Goal: Task Accomplishment & Management: Use online tool/utility

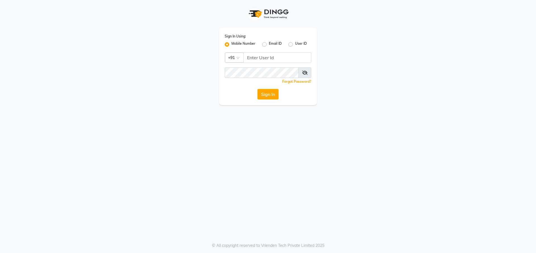
click at [277, 65] on div "Sign In Using: Mobile Number Email ID User ID Country Code × +91 Remember me Fo…" at bounding box center [268, 66] width 98 height 77
click at [276, 58] on input "Username" at bounding box center [277, 57] width 68 height 11
type input "9728722000"
click at [307, 73] on icon at bounding box center [305, 72] width 6 height 4
click at [273, 92] on button "Sign In" at bounding box center [267, 94] width 21 height 11
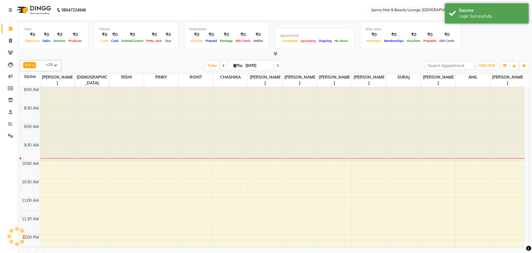
select select "en"
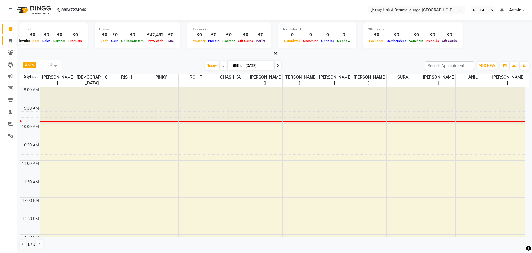
click at [9, 41] on icon at bounding box center [10, 41] width 3 height 4
select select "759"
select select "service"
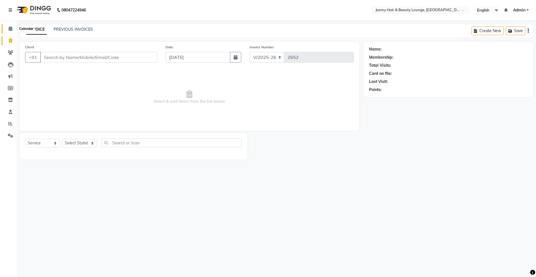
click at [12, 29] on icon at bounding box center [11, 29] width 4 height 4
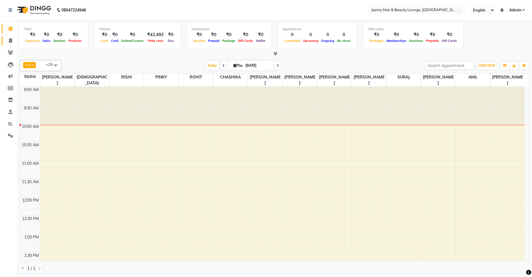
click at [12, 43] on span at bounding box center [11, 41] width 10 height 6
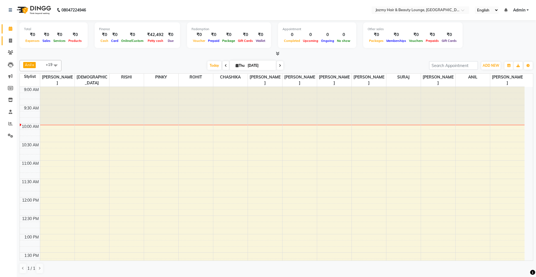
select select "759"
select select "service"
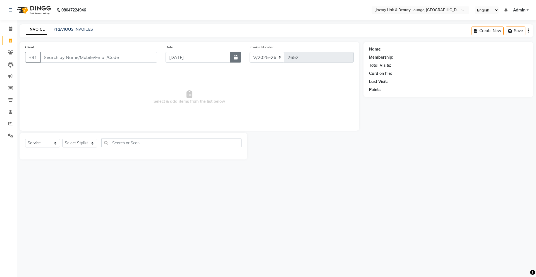
click at [238, 60] on button "button" at bounding box center [235, 57] width 11 height 11
select select "9"
select select "2025"
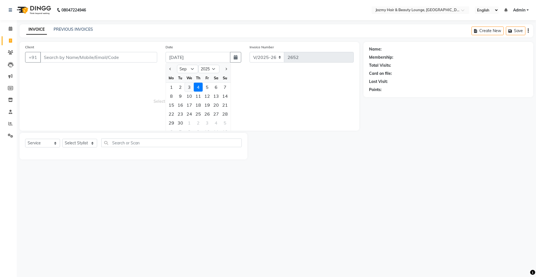
click at [188, 88] on div "3" at bounding box center [189, 87] width 9 height 9
type input "[DATE]"
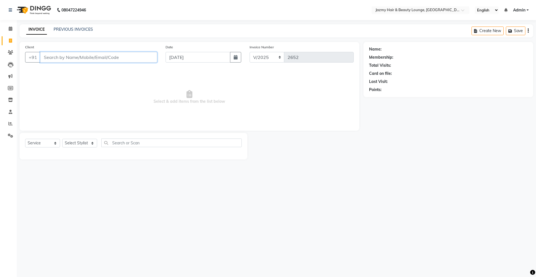
click at [78, 58] on input "Client" at bounding box center [98, 57] width 117 height 11
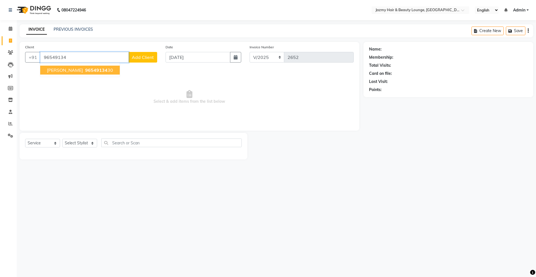
click at [85, 72] on span "96549134" at bounding box center [96, 70] width 22 height 6
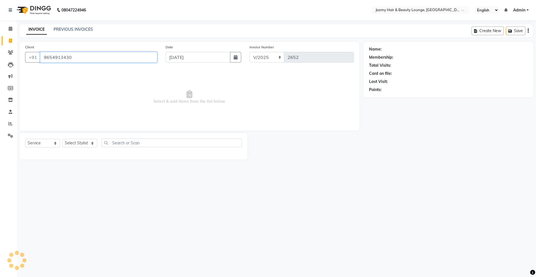
type input "9654913430"
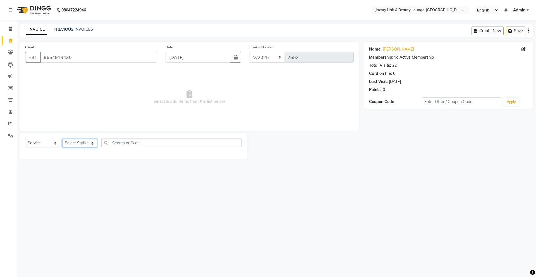
click at [86, 145] on select "Select Stylist AMIT [PERSON_NAME] [PERSON_NAME] CHASHIKA [PERSON_NAME] [PERSON_…" at bounding box center [79, 143] width 35 height 9
select select "12179"
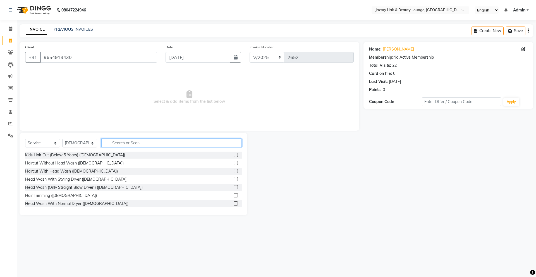
click at [124, 145] on input "text" at bounding box center [171, 143] width 140 height 9
click at [234, 170] on label at bounding box center [236, 171] width 4 height 4
click at [234, 170] on input "checkbox" at bounding box center [236, 171] width 4 height 4
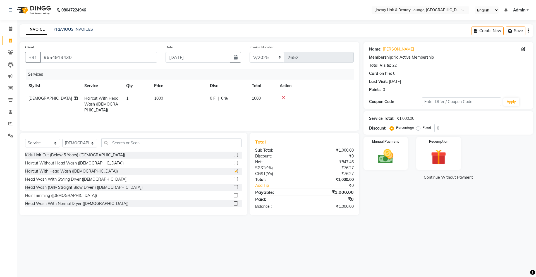
checkbox input "false"
click at [435, 127] on input "0" at bounding box center [458, 128] width 49 height 9
type input "25"
click at [374, 151] on img at bounding box center [386, 156] width 26 height 18
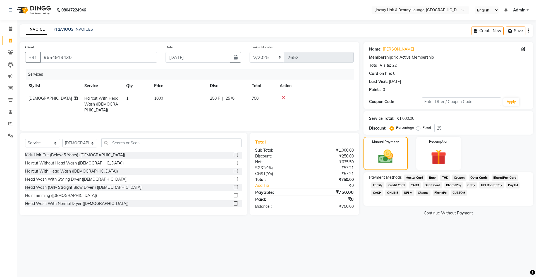
click at [377, 191] on span "CASH" at bounding box center [377, 193] width 12 height 6
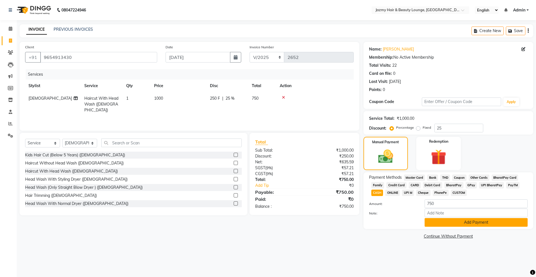
click at [450, 219] on button "Add Payment" at bounding box center [476, 222] width 103 height 9
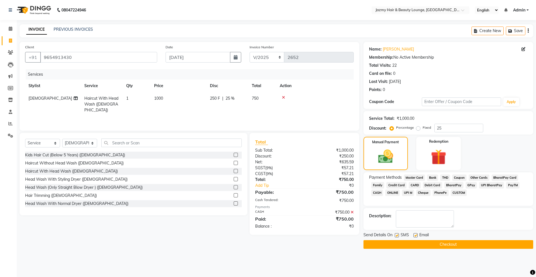
click at [423, 241] on button "Checkout" at bounding box center [449, 244] width 170 height 9
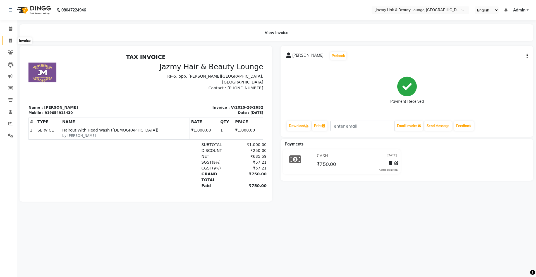
click at [11, 40] on icon at bounding box center [10, 41] width 3 height 4
select select "759"
select select "service"
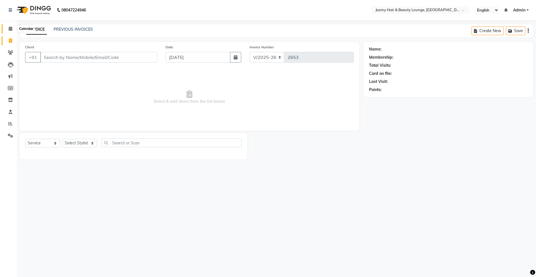
click at [9, 29] on icon at bounding box center [11, 29] width 4 height 4
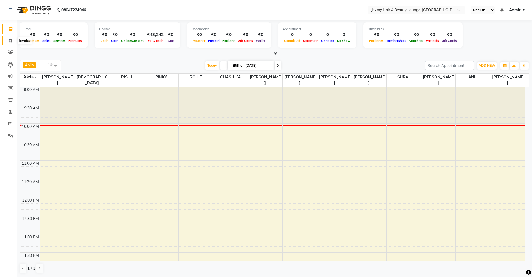
click at [9, 39] on icon at bounding box center [10, 41] width 3 height 4
select select "service"
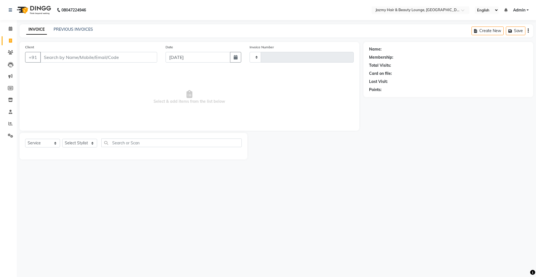
type input "2653"
select select "759"
click at [79, 31] on link "PREVIOUS INVOICES" at bounding box center [73, 29] width 39 height 5
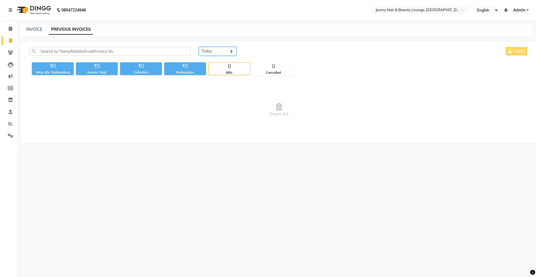
click at [206, 53] on select "[DATE] [DATE] Custom Range" at bounding box center [217, 51] width 37 height 9
select select "[DATE]"
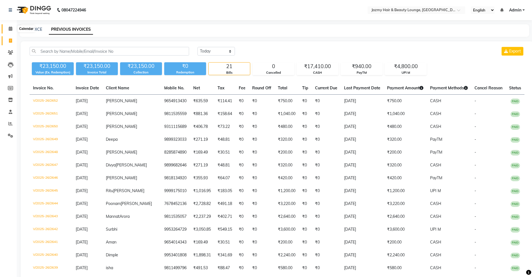
click at [11, 27] on icon at bounding box center [11, 29] width 4 height 4
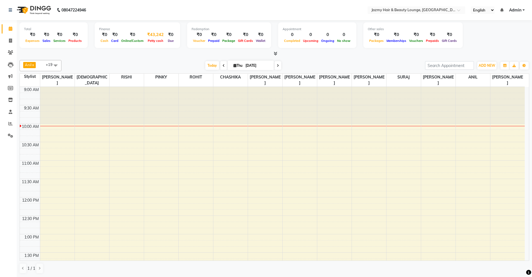
click at [156, 41] on span "Petty cash" at bounding box center [155, 41] width 18 height 4
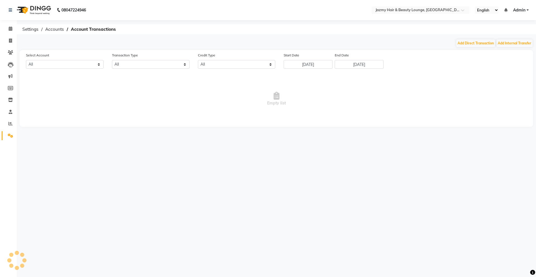
select select "2354"
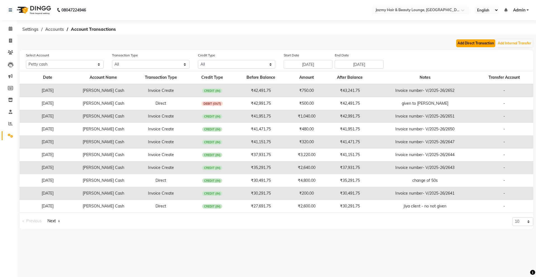
click at [474, 41] on button "Add Direct Transaction" at bounding box center [475, 43] width 39 height 8
select select "direct"
select select "2354"
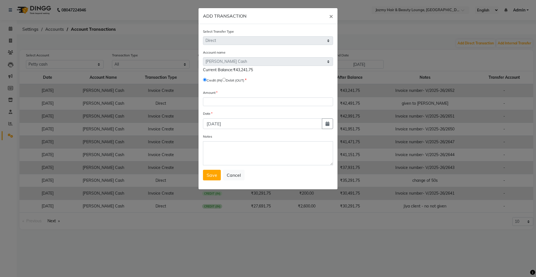
click at [226, 79] on input "radio" at bounding box center [224, 80] width 4 height 4
radio input "true"
click at [223, 101] on input "number" at bounding box center [268, 101] width 130 height 9
type input "221"
click at [221, 148] on textarea "Notes" at bounding box center [268, 153] width 130 height 24
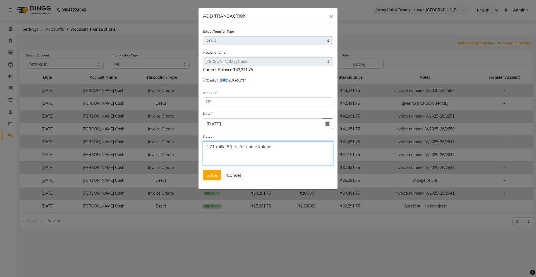
click at [225, 147] on textarea "171 milk, 50 rs. for chole kulche" at bounding box center [268, 153] width 130 height 24
click at [283, 148] on textarea "171 milk, 50 rs. for chole kulche" at bounding box center [268, 153] width 130 height 24
type textarea "171 milk, 50 rs. for chole kulche for client"
click at [211, 173] on span "Save" at bounding box center [212, 175] width 11 height 6
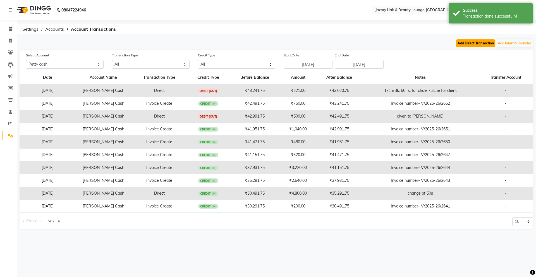
click at [466, 44] on button "Add Direct Transaction" at bounding box center [475, 43] width 39 height 8
select select "direct"
select select "2354"
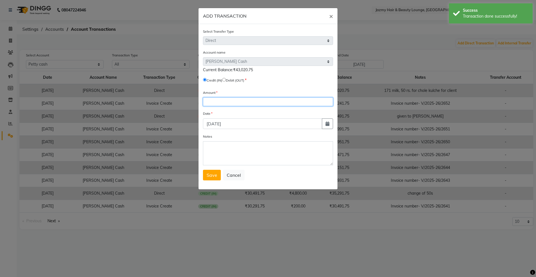
click at [229, 104] on input "number" at bounding box center [268, 101] width 130 height 9
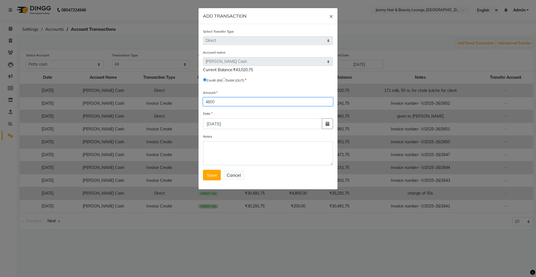
type input "4800"
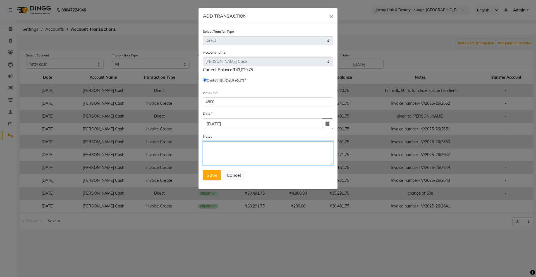
click at [217, 145] on textarea "Notes" at bounding box center [268, 153] width 130 height 24
type textarea "change of 50"
click at [211, 179] on button "Save" at bounding box center [212, 175] width 18 height 11
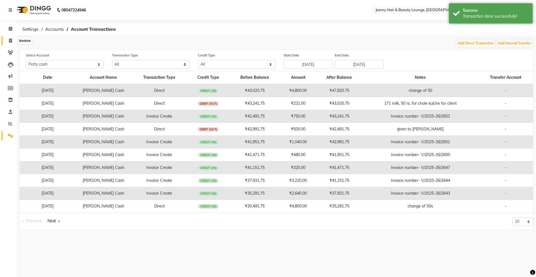
click at [11, 38] on span at bounding box center [11, 41] width 10 height 6
select select "759"
select select "service"
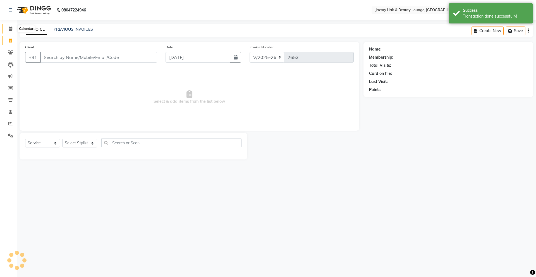
click at [11, 27] on icon at bounding box center [11, 29] width 4 height 4
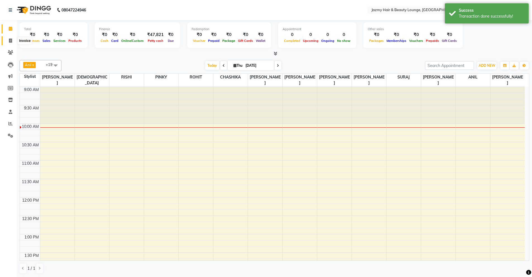
click at [11, 40] on icon at bounding box center [10, 41] width 3 height 4
select select "759"
select select "service"
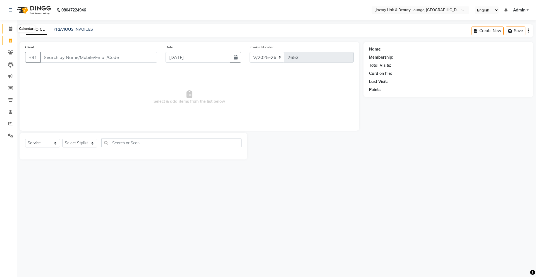
click at [14, 29] on span at bounding box center [11, 29] width 10 height 6
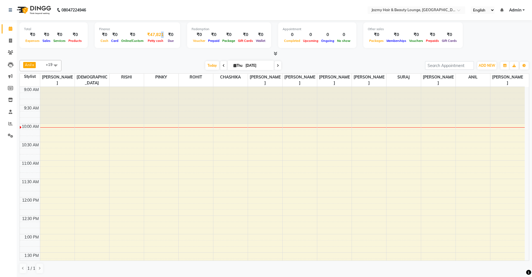
click at [159, 35] on div "₹47,821" at bounding box center [155, 35] width 21 height 6
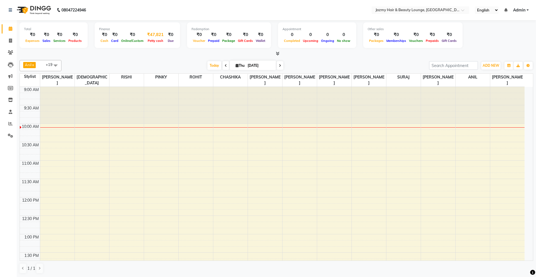
select select "2354"
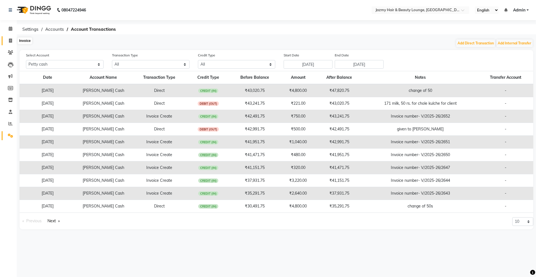
click at [9, 41] on icon at bounding box center [10, 41] width 3 height 4
select select "759"
select select "service"
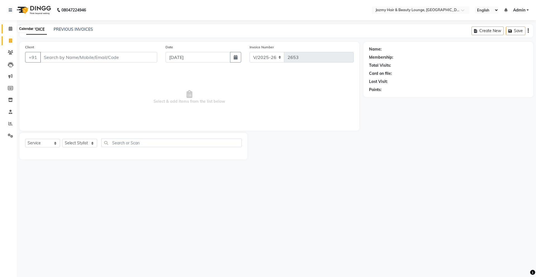
click at [9, 30] on icon at bounding box center [11, 29] width 4 height 4
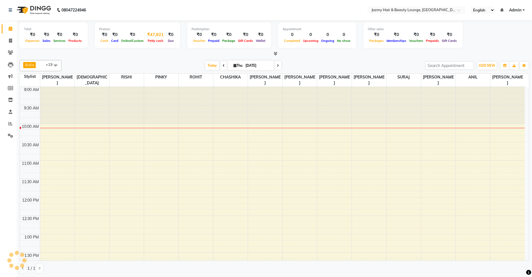
click at [149, 38] on div "Petty cash" at bounding box center [155, 41] width 21 height 6
click at [151, 36] on div "₹47,821" at bounding box center [155, 35] width 21 height 6
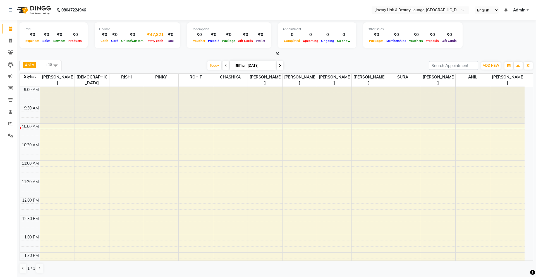
select select "2354"
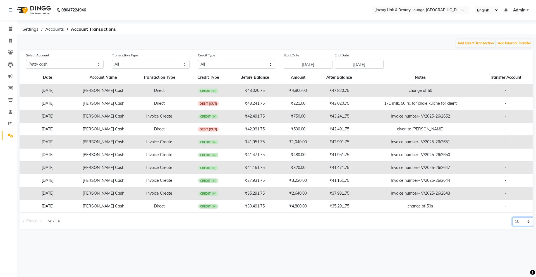
click at [525, 220] on select "10 20 50 100" at bounding box center [522, 221] width 21 height 9
click at [54, 220] on link "Next page" at bounding box center [54, 221] width 18 height 8
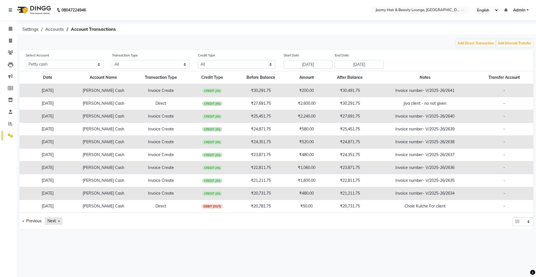
click at [56, 220] on link "Next page" at bounding box center [54, 221] width 18 height 8
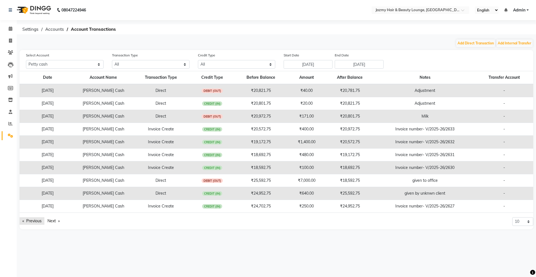
click at [33, 223] on link "Previous page" at bounding box center [32, 221] width 25 height 8
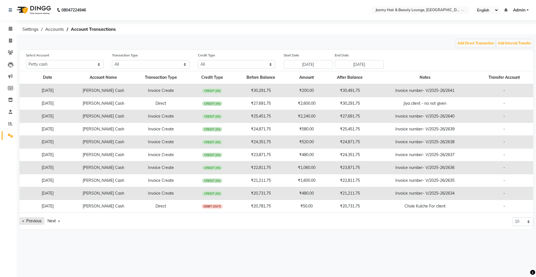
click at [33, 223] on link "Previous page" at bounding box center [32, 221] width 25 height 8
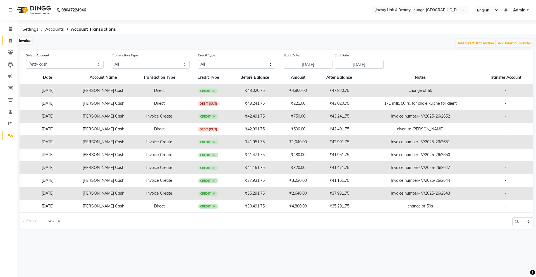
click at [10, 39] on icon at bounding box center [10, 41] width 3 height 4
select select "759"
select select "service"
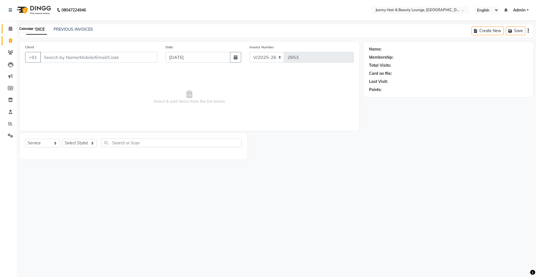
click at [9, 27] on icon at bounding box center [11, 29] width 4 height 4
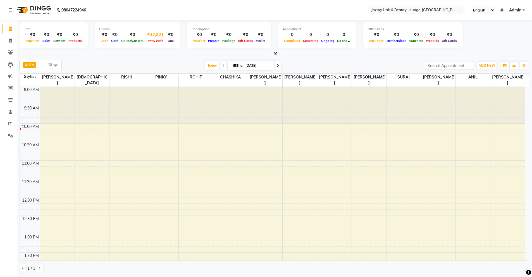
click at [146, 35] on div "₹47,821" at bounding box center [155, 35] width 21 height 6
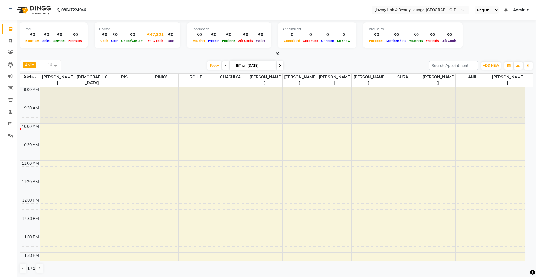
select select "2354"
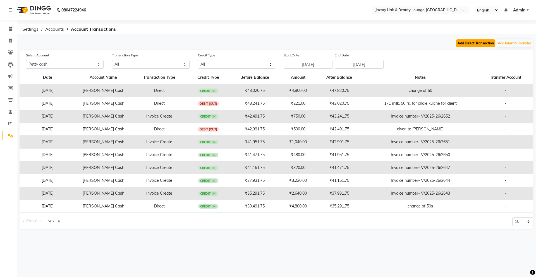
click at [490, 46] on button "Add Direct Transaction" at bounding box center [475, 43] width 39 height 8
select select "direct"
select select "2354"
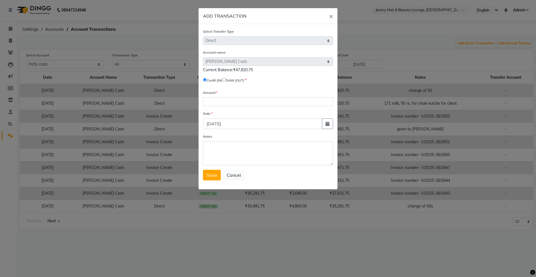
click at [226, 79] on input "radio" at bounding box center [224, 80] width 4 height 4
radio input "true"
click at [223, 98] on input "number" at bounding box center [268, 101] width 130 height 9
type input "5021"
click at [215, 147] on textarea "Notes" at bounding box center [268, 153] width 130 height 24
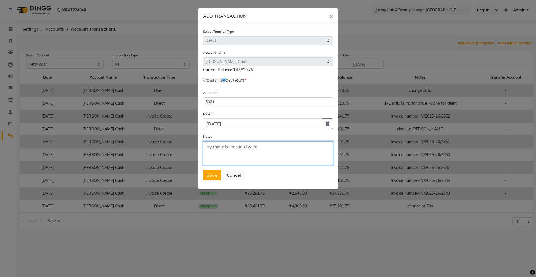
click at [245, 147] on textarea "by mistake entries twice" at bounding box center [268, 153] width 130 height 24
type textarea "by mistake entries are twice"
click at [205, 175] on button "Save" at bounding box center [212, 175] width 18 height 11
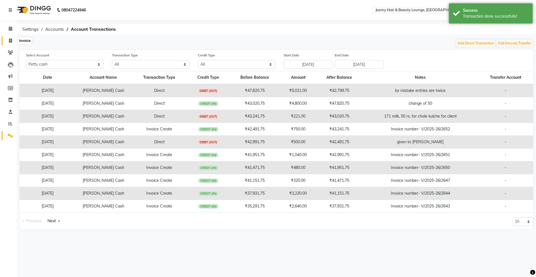
click at [11, 39] on icon at bounding box center [10, 41] width 3 height 4
select select "service"
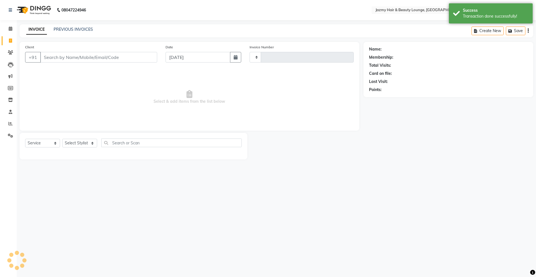
type input "2653"
select select "759"
click at [11, 30] on icon at bounding box center [11, 29] width 4 height 4
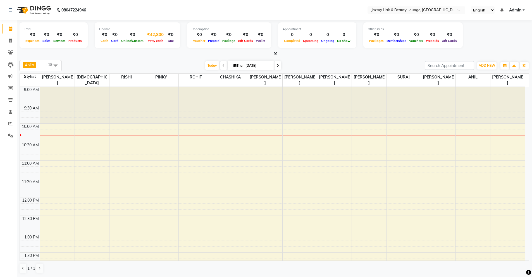
click at [148, 35] on div "₹42,800" at bounding box center [155, 35] width 21 height 6
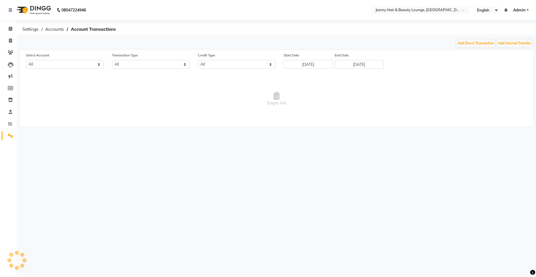
select select "2354"
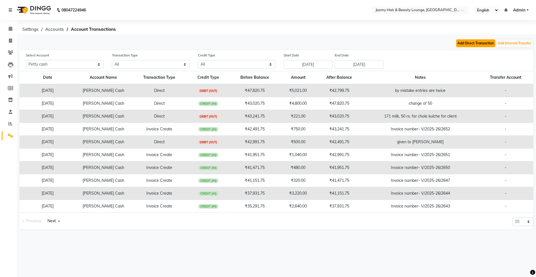
click at [471, 41] on button "Add Direct Transaction" at bounding box center [475, 43] width 39 height 8
select select "direct"
select select "2354"
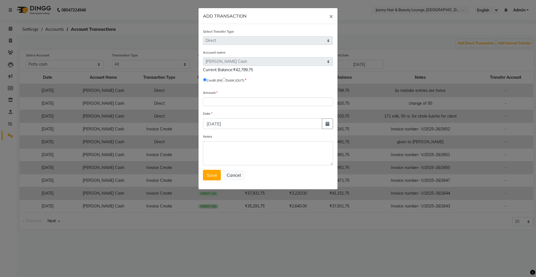
click at [226, 78] on input "radio" at bounding box center [224, 80] width 4 height 4
radio input "true"
click at [230, 102] on input "number" at bounding box center [268, 101] width 130 height 9
type input "23000"
click at [233, 155] on textarea "Notes" at bounding box center [268, 153] width 130 height 24
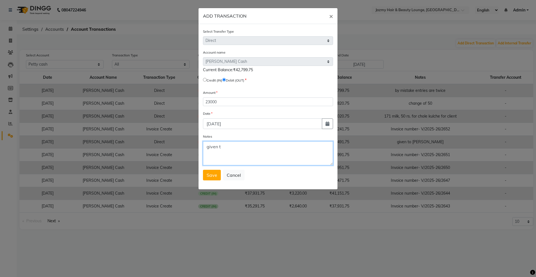
drag, startPoint x: 233, startPoint y: 155, endPoint x: 236, endPoint y: 154, distance: 2.8
click at [236, 154] on textarea "given t" at bounding box center [268, 153] width 130 height 24
type textarea "given to office"
click at [207, 176] on span "Save" at bounding box center [212, 175] width 11 height 6
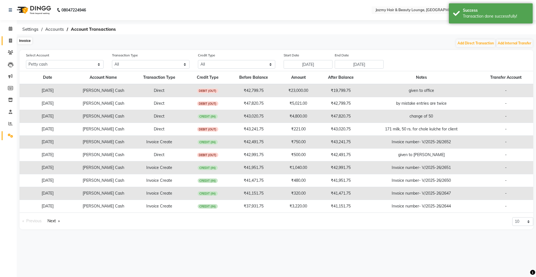
click at [8, 41] on span at bounding box center [11, 41] width 10 height 6
select select "service"
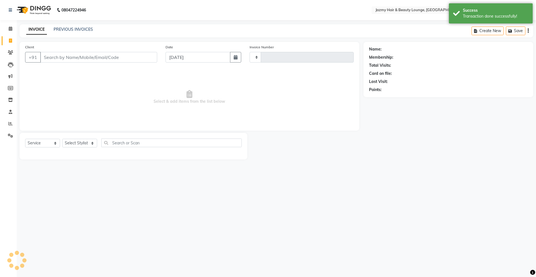
type input "2653"
select select "759"
click at [13, 26] on span at bounding box center [11, 29] width 10 height 6
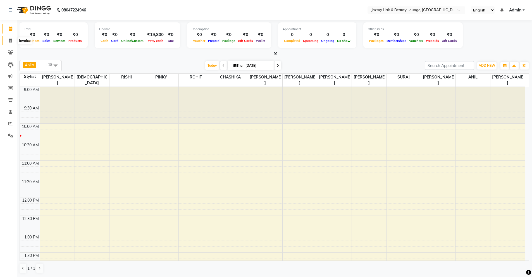
click at [9, 39] on icon at bounding box center [10, 41] width 3 height 4
select select "service"
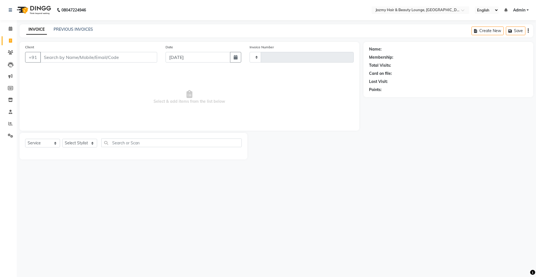
type input "2653"
select select "759"
click at [6, 28] on span at bounding box center [11, 29] width 10 height 6
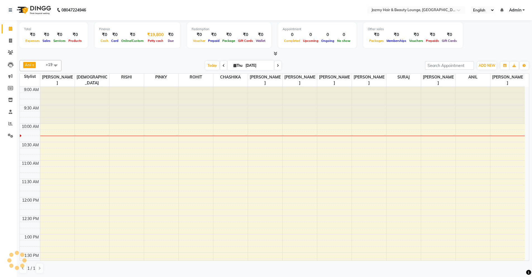
click at [158, 38] on div "Petty cash" at bounding box center [155, 41] width 21 height 6
click at [157, 37] on div "₹19,800" at bounding box center [155, 35] width 21 height 6
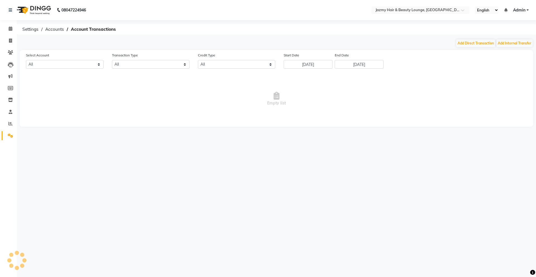
select select "2354"
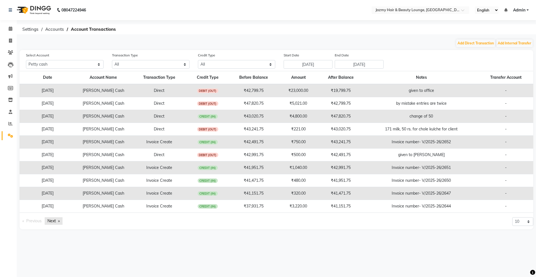
click at [52, 222] on link "Next page" at bounding box center [54, 221] width 18 height 8
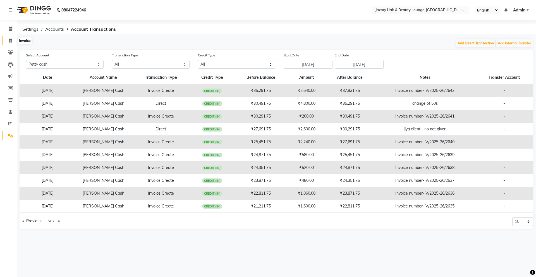
click at [14, 38] on span at bounding box center [11, 41] width 10 height 6
select select "service"
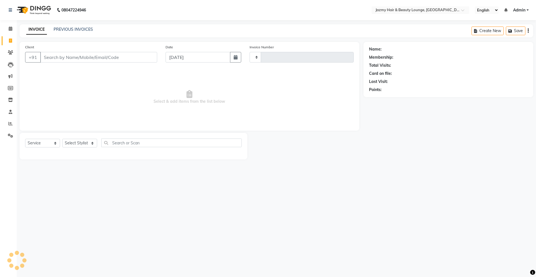
type input "2653"
select select "759"
click at [12, 29] on icon at bounding box center [11, 29] width 4 height 4
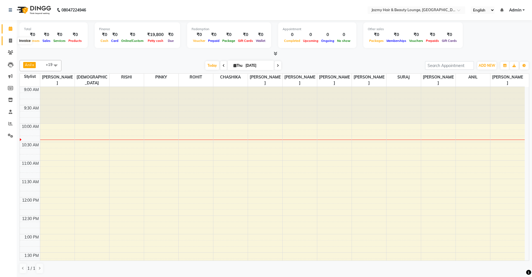
click at [8, 41] on span at bounding box center [11, 41] width 10 height 6
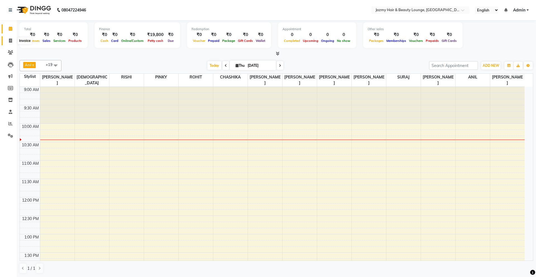
select select "759"
select select "service"
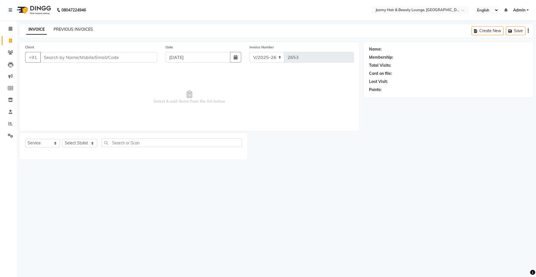
click at [83, 28] on link "PREVIOUS INVOICES" at bounding box center [73, 29] width 39 height 5
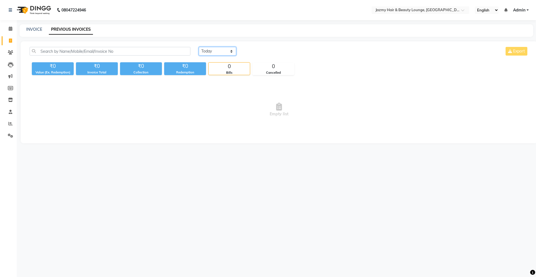
click at [227, 55] on select "[DATE] [DATE] Custom Range" at bounding box center [217, 51] width 37 height 9
select select "[DATE]"
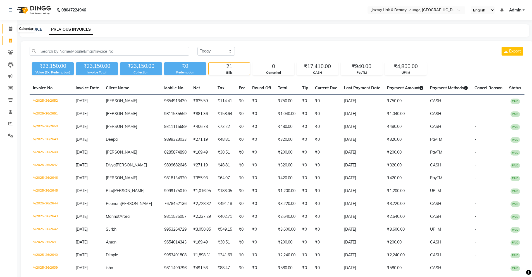
click at [12, 29] on icon at bounding box center [11, 29] width 4 height 4
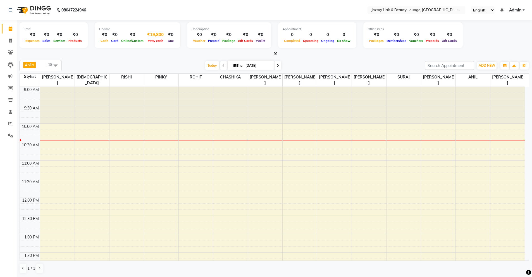
click at [153, 39] on span "Petty cash" at bounding box center [155, 41] width 18 height 4
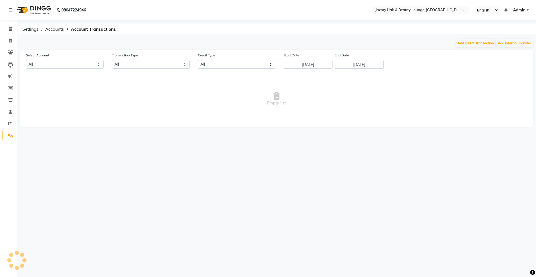
select select "2354"
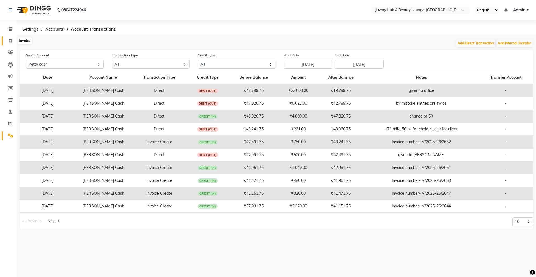
click at [9, 39] on icon at bounding box center [10, 41] width 3 height 4
select select "759"
select select "service"
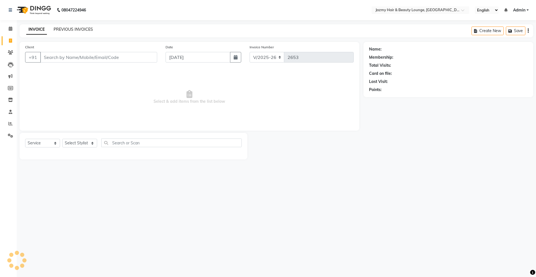
click at [81, 31] on link "PREVIOUS INVOICES" at bounding box center [73, 29] width 39 height 5
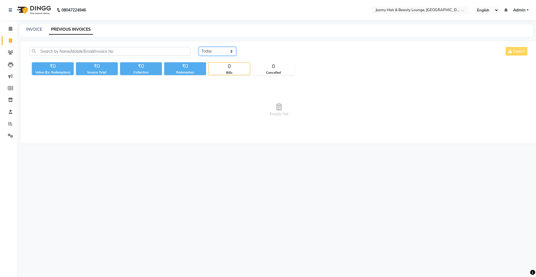
click at [211, 52] on select "[DATE] [DATE] Custom Range" at bounding box center [217, 51] width 37 height 9
select select "[DATE]"
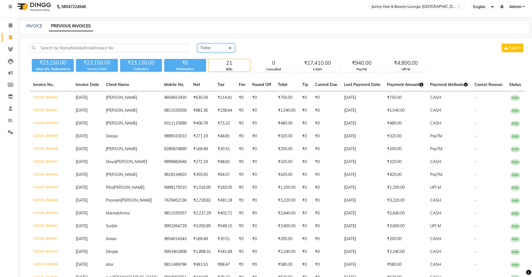
scroll to position [3, 0]
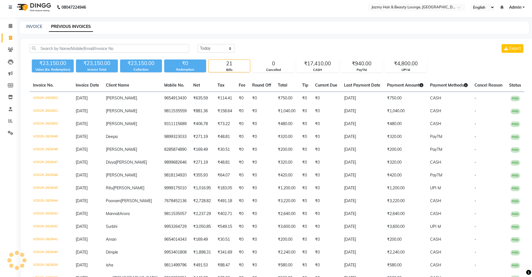
click at [38, 29] on div "INVOICE" at bounding box center [34, 27] width 16 height 6
click at [39, 27] on link "INVOICE" at bounding box center [34, 26] width 16 height 5
select select "service"
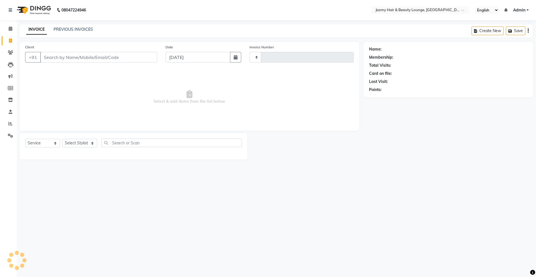
type input "2653"
select select "759"
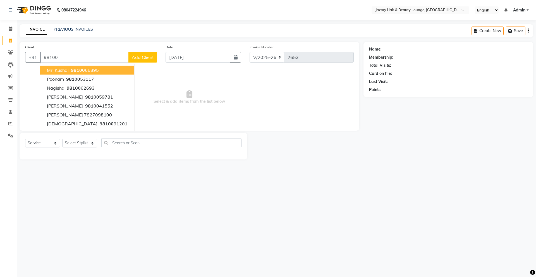
click at [49, 71] on span "Mr. Kushal" at bounding box center [58, 70] width 22 height 6
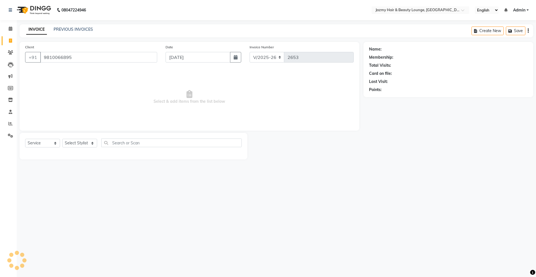
type input "9810066895"
click at [70, 143] on select "Select Stylist AMIT [PERSON_NAME] [PERSON_NAME] CHASHIKA [PERSON_NAME] [PERSON_…" at bounding box center [79, 143] width 35 height 9
select select "34581"
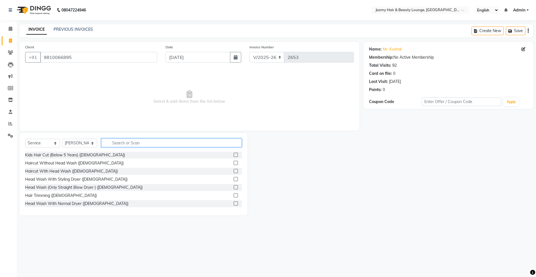
click at [112, 146] on input "text" at bounding box center [171, 143] width 140 height 9
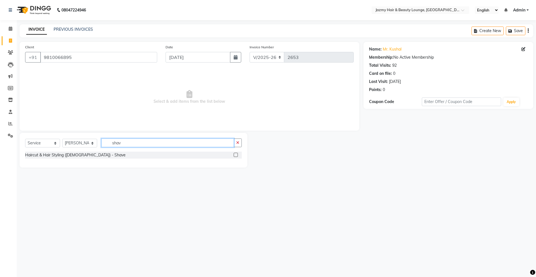
type input "shav"
click at [237, 155] on label at bounding box center [236, 155] width 4 height 4
click at [237, 155] on input "checkbox" at bounding box center [236, 155] width 4 height 4
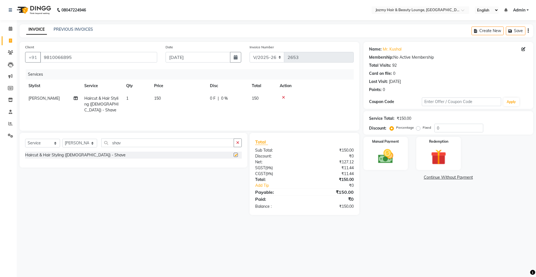
checkbox input "false"
click at [382, 162] on img at bounding box center [386, 156] width 26 height 18
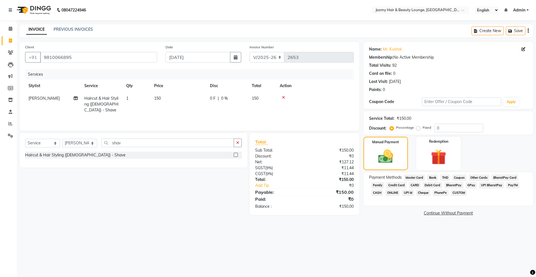
click at [380, 191] on span "CASH" at bounding box center [377, 193] width 12 height 6
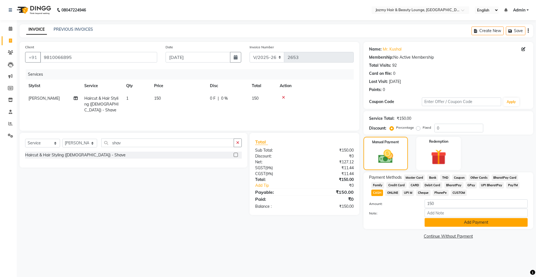
click at [459, 224] on button "Add Payment" at bounding box center [476, 222] width 103 height 9
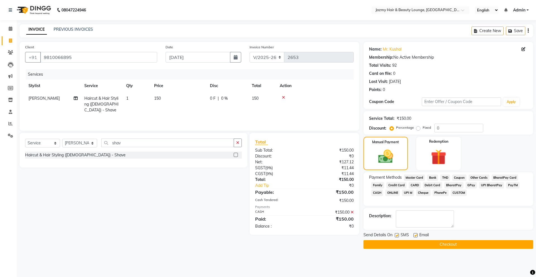
click at [457, 242] on button "Checkout" at bounding box center [449, 244] width 170 height 9
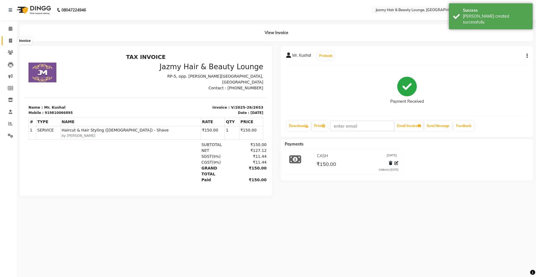
click at [13, 40] on span at bounding box center [11, 41] width 10 height 6
select select "service"
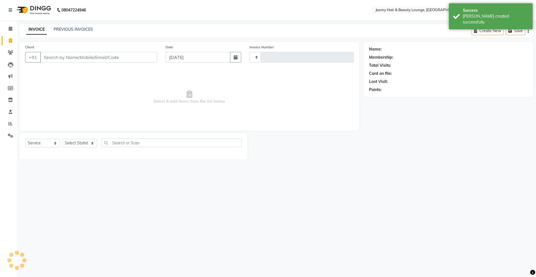
type input "2654"
select select "759"
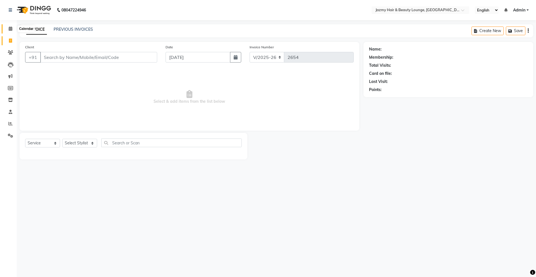
click at [10, 28] on icon at bounding box center [11, 29] width 4 height 4
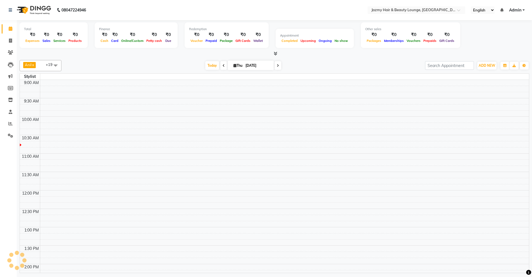
scroll to position [37, 0]
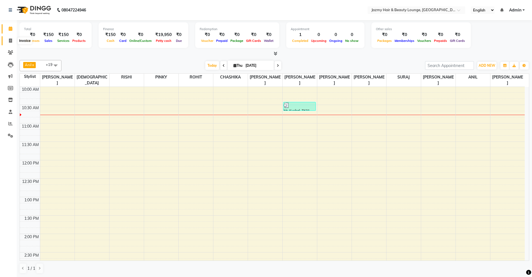
click at [10, 43] on span at bounding box center [11, 41] width 10 height 6
select select "service"
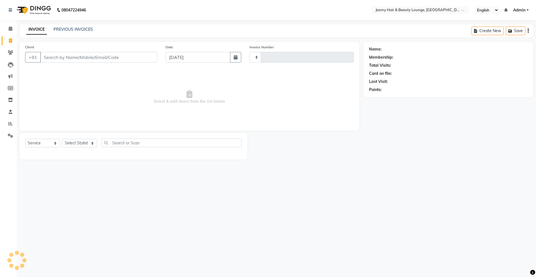
type input "2654"
select select "759"
click at [10, 27] on icon at bounding box center [11, 29] width 4 height 4
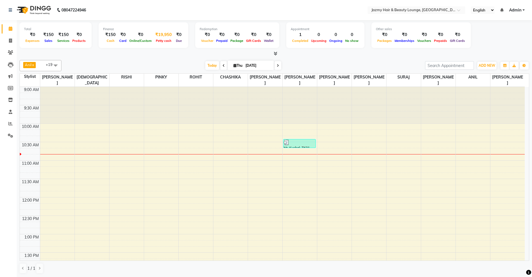
click at [157, 40] on span "Petty cash" at bounding box center [163, 41] width 18 height 4
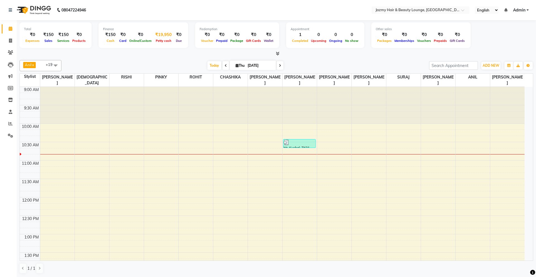
select select "2354"
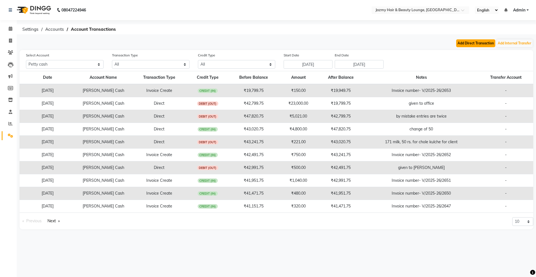
click at [465, 41] on button "Add Direct Transaction" at bounding box center [475, 43] width 39 height 8
select select "direct"
select select "2354"
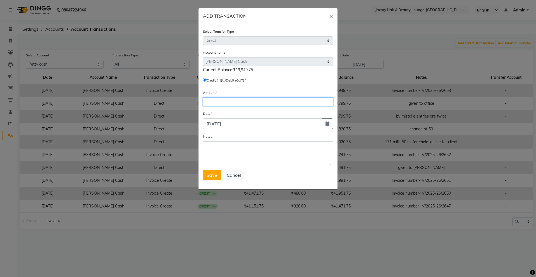
click at [233, 106] on input "number" at bounding box center [268, 101] width 130 height 9
type input "442"
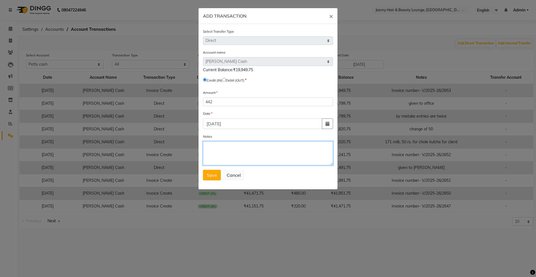
click at [214, 150] on textarea "Notes" at bounding box center [268, 153] width 130 height 24
type textarea "adjustment"
click at [212, 173] on span "Save" at bounding box center [212, 175] width 11 height 6
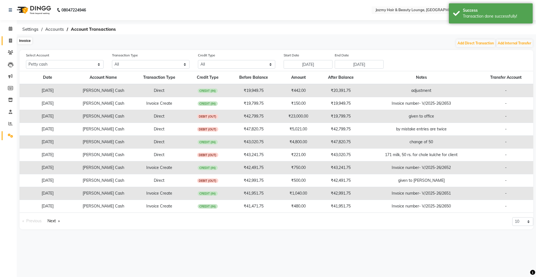
click at [11, 41] on icon at bounding box center [10, 41] width 3 height 4
select select "service"
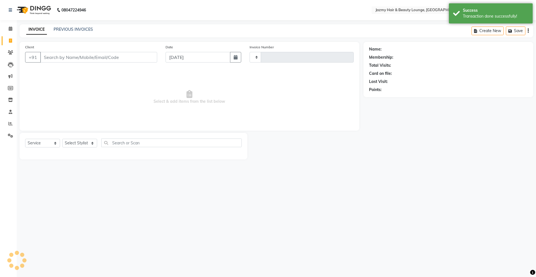
type input "2654"
select select "759"
click at [13, 28] on span at bounding box center [11, 29] width 10 height 6
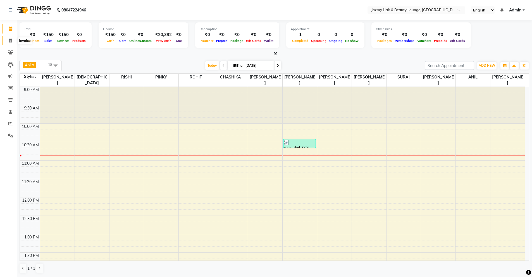
click at [9, 40] on icon at bounding box center [10, 41] width 3 height 4
select select "service"
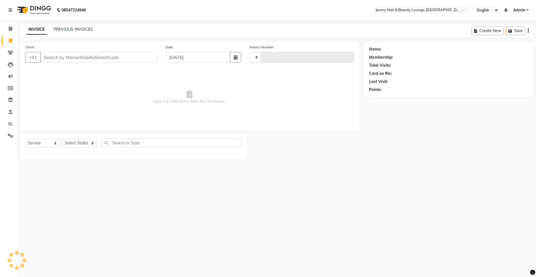
type input "2654"
select select "759"
click at [13, 28] on span at bounding box center [11, 29] width 10 height 6
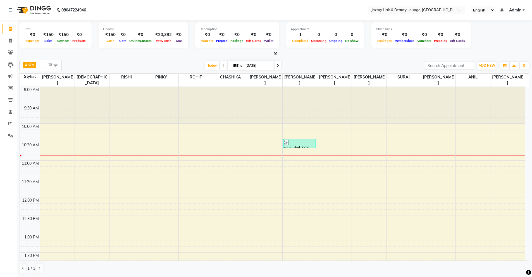
scroll to position [37, 0]
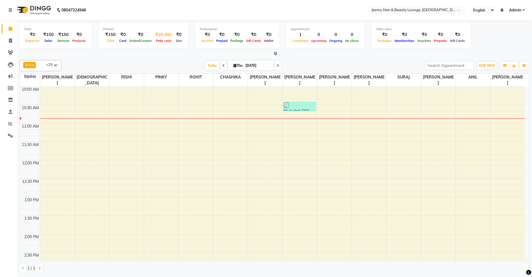
click at [159, 35] on div "₹20,392" at bounding box center [163, 35] width 21 height 6
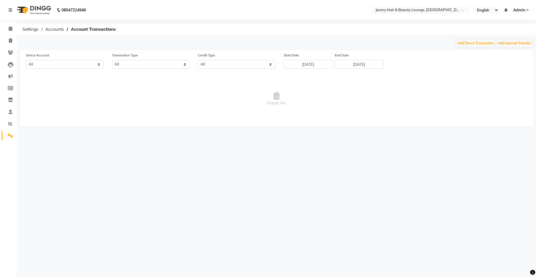
select select "2354"
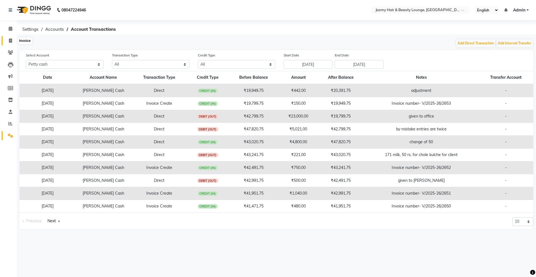
click at [13, 39] on span at bounding box center [11, 41] width 10 height 6
select select "service"
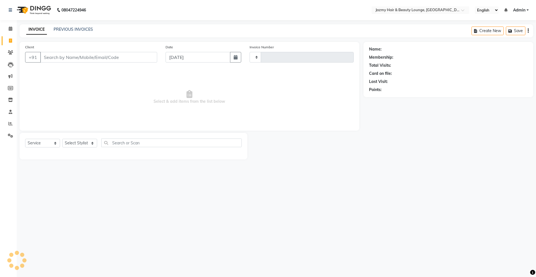
type input "2654"
select select "759"
click at [12, 28] on icon at bounding box center [11, 29] width 4 height 4
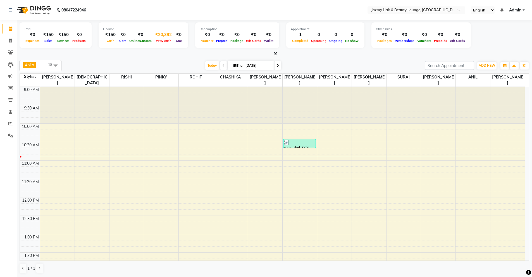
click at [161, 38] on div "Petty cash" at bounding box center [163, 41] width 21 height 6
click at [163, 35] on div "₹20,392" at bounding box center [163, 35] width 21 height 6
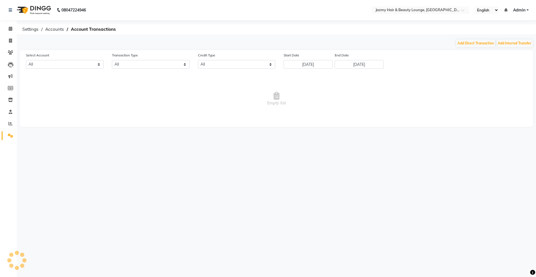
select select "2354"
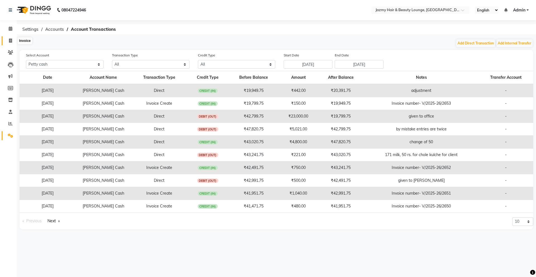
click at [10, 40] on icon at bounding box center [10, 41] width 3 height 4
select select "service"
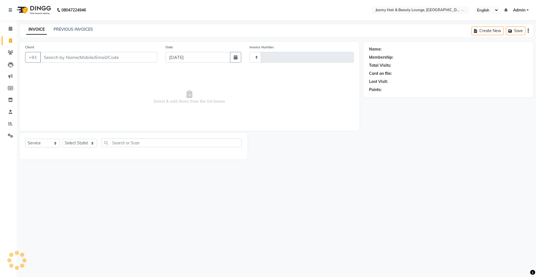
type input "2654"
select select "759"
click at [10, 27] on icon at bounding box center [11, 29] width 4 height 4
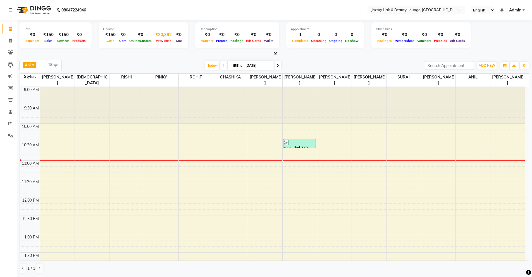
click at [162, 34] on div "₹20,392" at bounding box center [163, 35] width 21 height 6
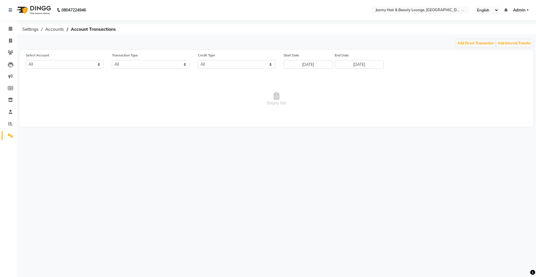
select select "2354"
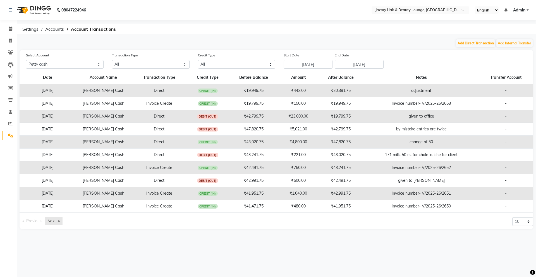
click at [49, 220] on link "Next page" at bounding box center [54, 221] width 18 height 8
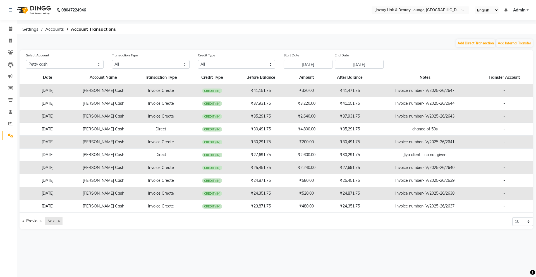
click at [49, 220] on link "Next page" at bounding box center [54, 221] width 18 height 8
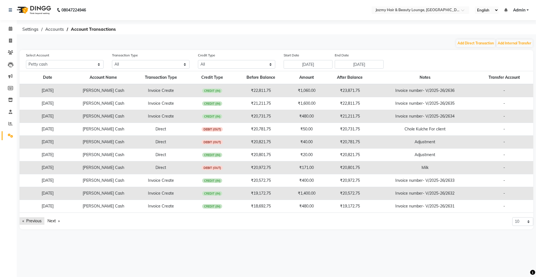
click at [32, 219] on link "Previous page" at bounding box center [32, 221] width 25 height 8
click at [32, 218] on link "Previous page" at bounding box center [32, 221] width 25 height 8
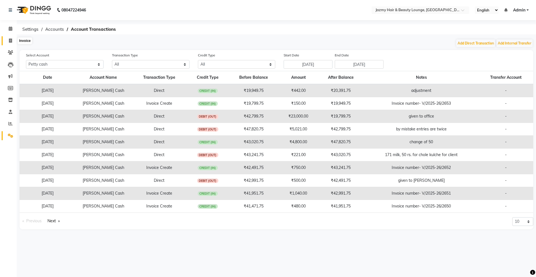
click at [11, 41] on icon at bounding box center [10, 41] width 3 height 4
select select "759"
select select "service"
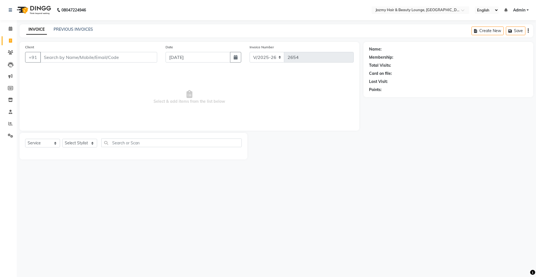
click at [87, 33] on div "INVOICE PREVIOUS INVOICES" at bounding box center [60, 30] width 80 height 6
click at [83, 30] on link "PREVIOUS INVOICES" at bounding box center [73, 29] width 39 height 5
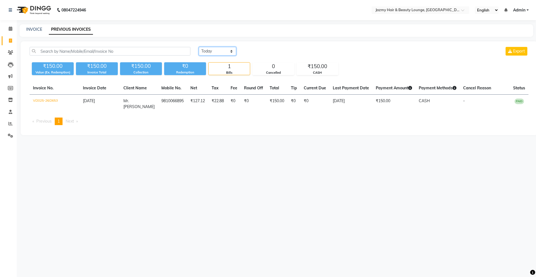
click at [223, 52] on select "[DATE] [DATE] Custom Range" at bounding box center [217, 51] width 37 height 9
select select "[DATE]"
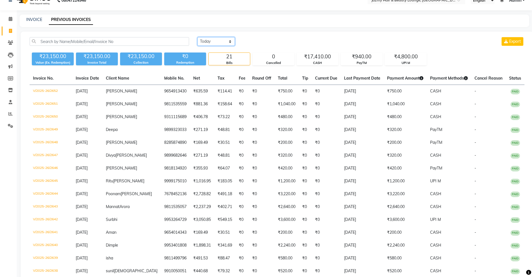
scroll to position [9, 0]
click at [35, 21] on link "INVOICE" at bounding box center [34, 19] width 16 height 5
select select "service"
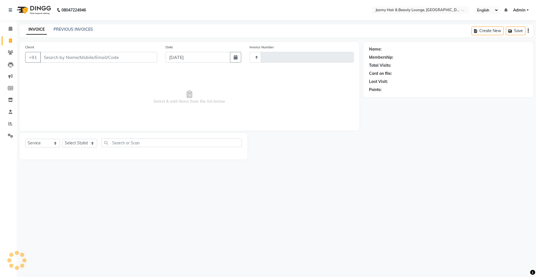
type input "2654"
select select "759"
click at [11, 27] on icon at bounding box center [11, 29] width 4 height 4
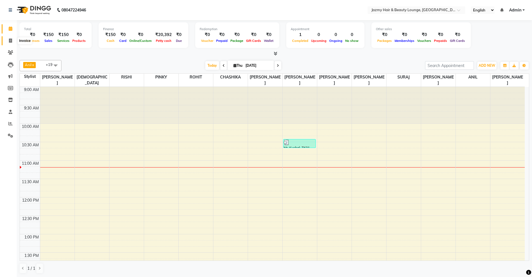
click at [9, 40] on icon at bounding box center [10, 41] width 3 height 4
select select "service"
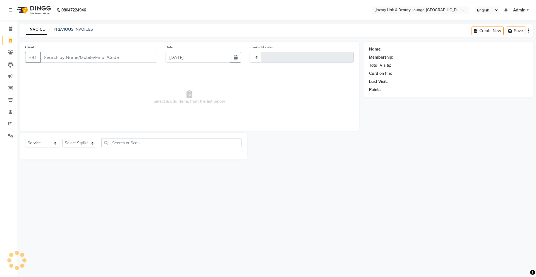
type input "2654"
select select "759"
click at [289, 151] on div at bounding box center [305, 146] width 116 height 27
